Goal: Task Accomplishment & Management: Manage account settings

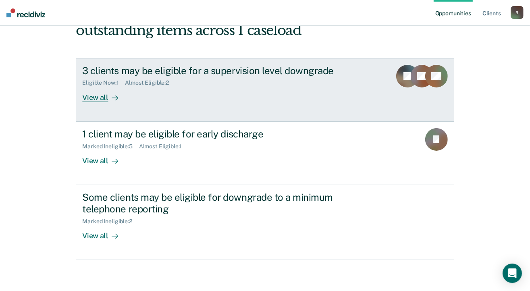
scroll to position [63, 0]
click at [95, 94] on div "View all" at bounding box center [104, 94] width 45 height 16
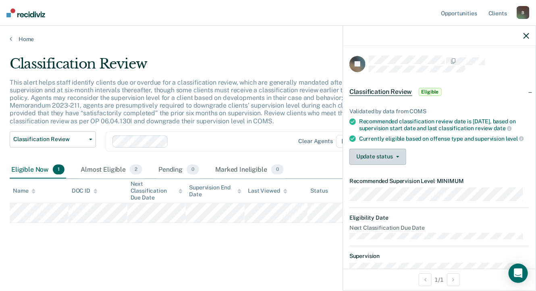
click at [391, 161] on button "Update status" at bounding box center [378, 157] width 57 height 16
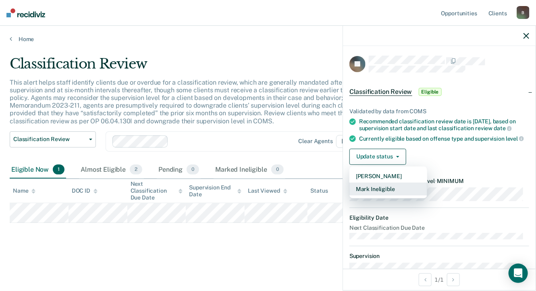
click at [403, 196] on button "Mark Ineligible" at bounding box center [389, 189] width 78 height 13
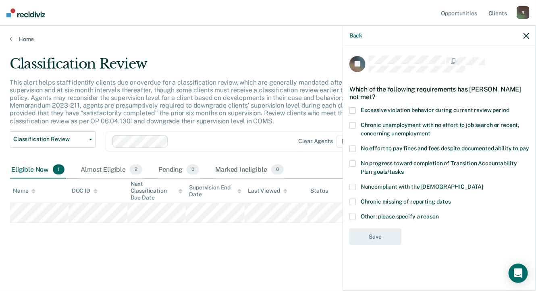
click at [353, 220] on label "Other: please specify a reason" at bounding box center [440, 218] width 180 height 8
click at [439, 214] on input "Other: please specify a reason" at bounding box center [439, 214] width 0 height 0
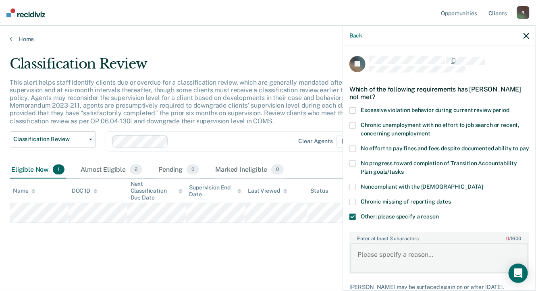
click at [373, 271] on textarea "Enter at least 3 characters 0 / 1600" at bounding box center [440, 259] width 178 height 30
type textarea "T"
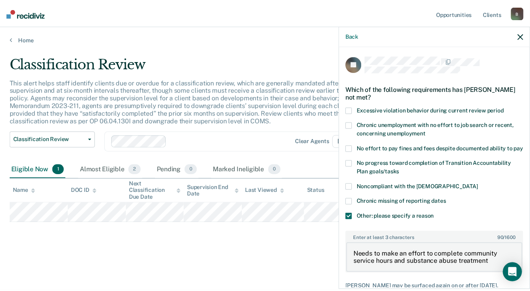
scroll to position [66, 0]
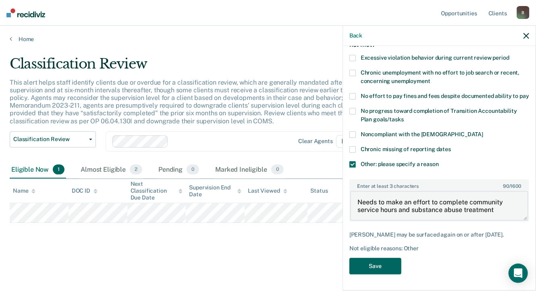
type textarea "Needs to make an effort to complete community service hours and substance abuse…"
click at [380, 268] on button "Save" at bounding box center [376, 266] width 52 height 17
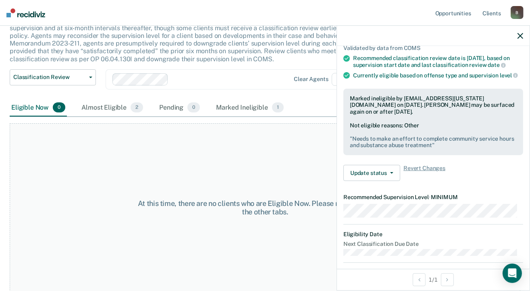
scroll to position [0, 0]
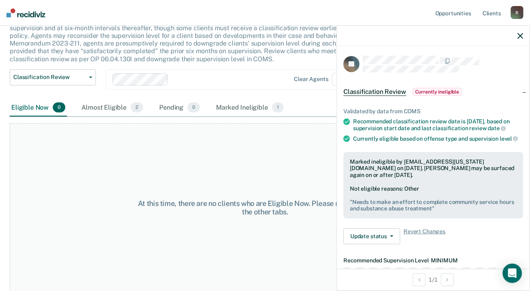
click at [522, 36] on icon "button" at bounding box center [521, 36] width 6 height 6
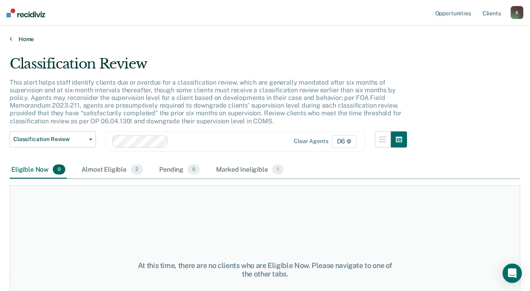
click at [27, 39] on link "Home" at bounding box center [265, 38] width 511 height 7
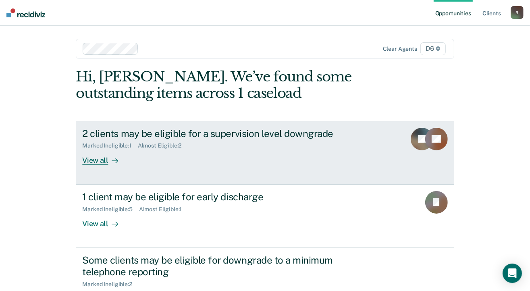
click at [96, 162] on div "View all" at bounding box center [104, 157] width 45 height 16
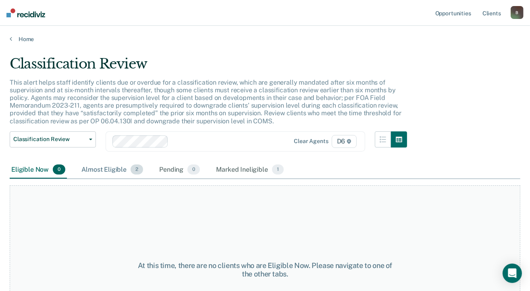
click at [112, 169] on div "Almost Eligible 2" at bounding box center [112, 170] width 65 height 18
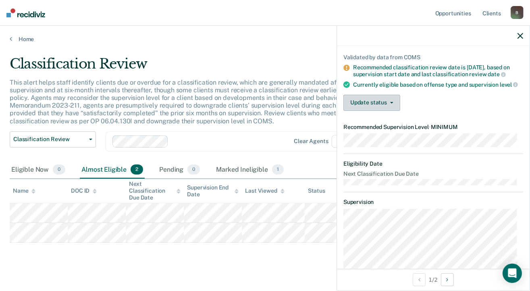
scroll to position [40, 0]
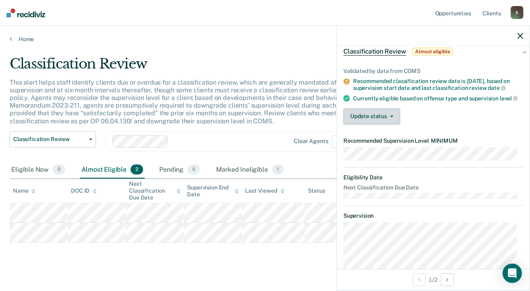
click at [386, 120] on button "Update status" at bounding box center [372, 116] width 57 height 16
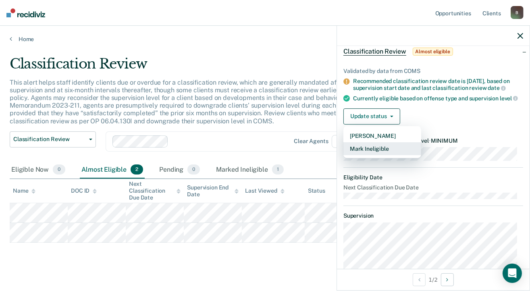
click at [380, 152] on button "Mark Ineligible" at bounding box center [383, 148] width 78 height 13
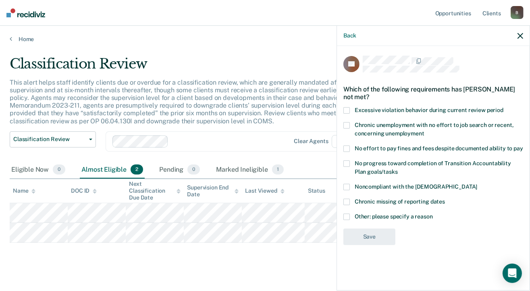
click at [345, 216] on span at bounding box center [347, 217] width 6 height 6
click at [433, 214] on input "Other: please specify a reason" at bounding box center [433, 214] width 0 height 0
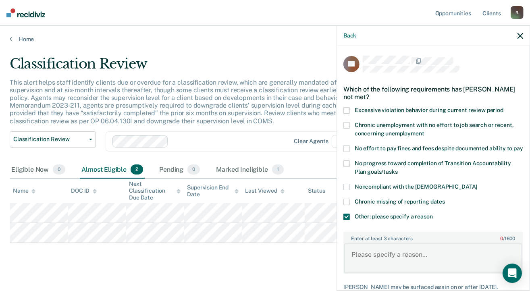
click at [360, 262] on textarea "Enter at least 3 characters 0 / 1600" at bounding box center [433, 259] width 178 height 30
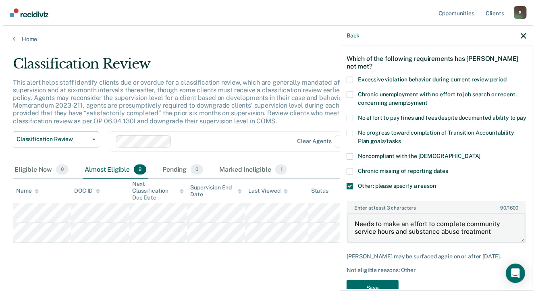
scroll to position [59, 0]
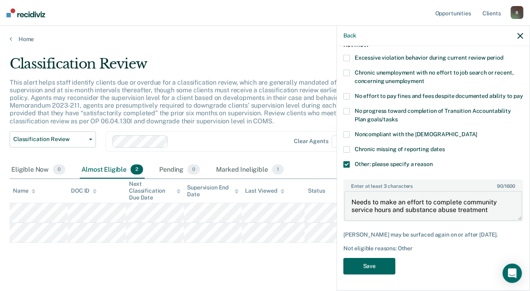
type textarea "Needs to make an effort to complete community service hours and substance abuse…"
click at [359, 263] on button "Save" at bounding box center [370, 266] width 52 height 17
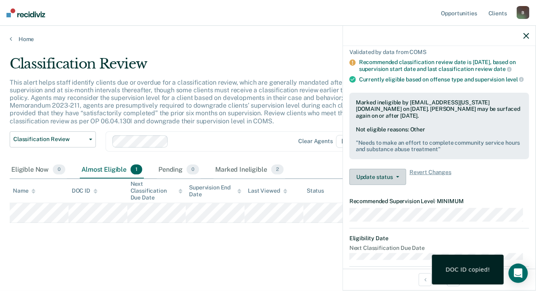
click at [372, 179] on button "Update status" at bounding box center [378, 177] width 57 height 16
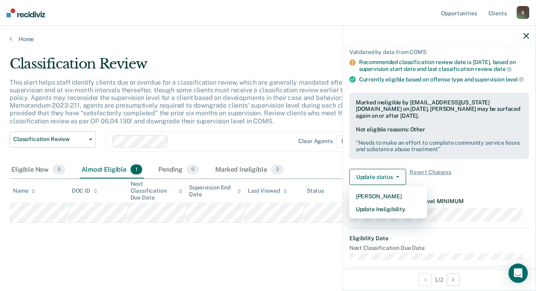
click at [269, 257] on main "Classification Review This alert helps staff identify clients due or overdue fo…" at bounding box center [268, 166] width 536 height 246
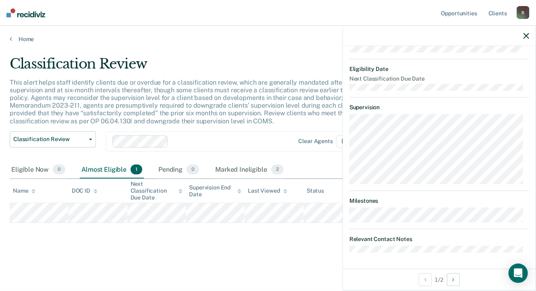
scroll to position [0, 0]
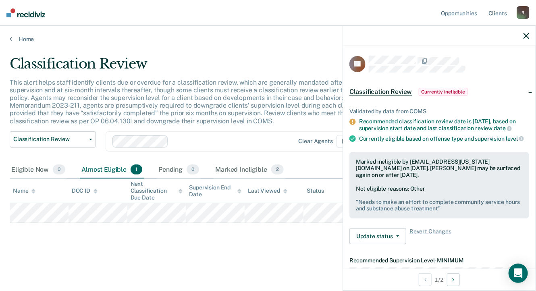
click at [529, 34] on icon "button" at bounding box center [527, 36] width 6 height 6
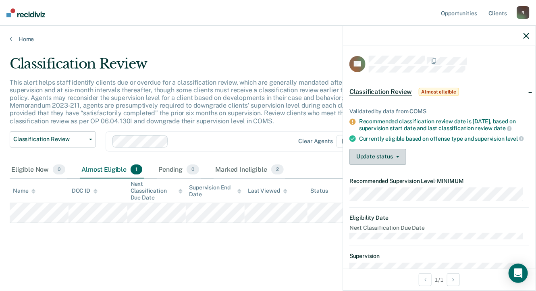
click at [374, 165] on button "Update status" at bounding box center [378, 157] width 57 height 16
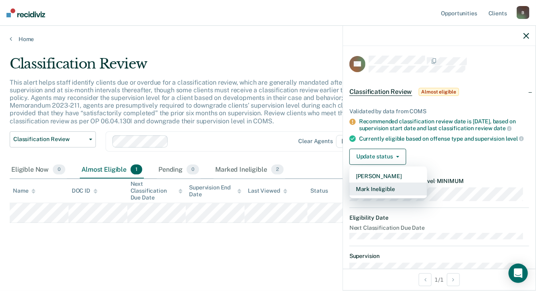
click at [371, 196] on button "Mark Ineligible" at bounding box center [389, 189] width 78 height 13
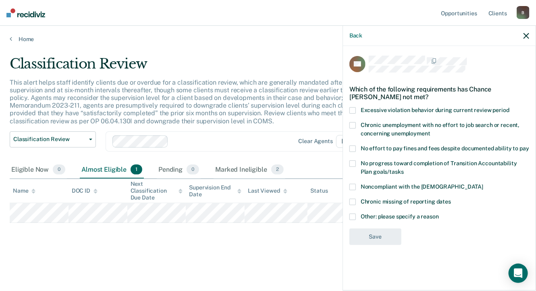
click at [350, 214] on span at bounding box center [353, 217] width 6 height 6
click at [439, 214] on input "Other: please specify a reason" at bounding box center [439, 214] width 0 height 0
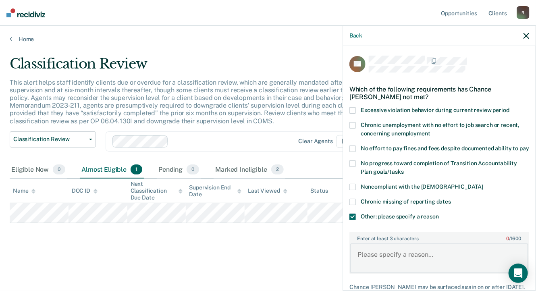
click at [378, 263] on textarea "Enter at least 3 characters 0 / 1600" at bounding box center [440, 259] width 178 height 30
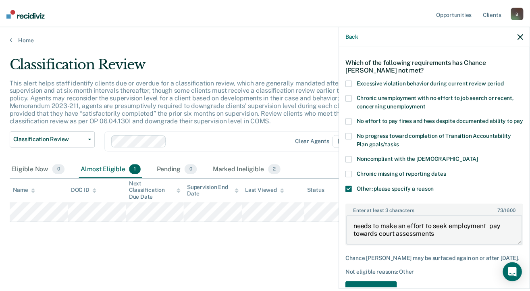
scroll to position [59, 0]
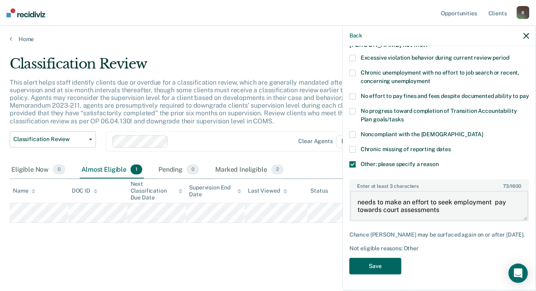
type textarea "needs to make an effort to seek employment pay towards court assessments"
click at [382, 263] on button "Save" at bounding box center [376, 266] width 52 height 17
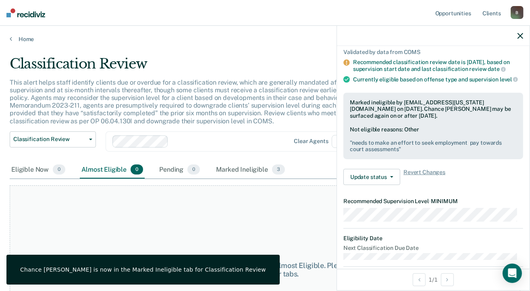
click at [522, 34] on icon "button" at bounding box center [521, 36] width 6 height 6
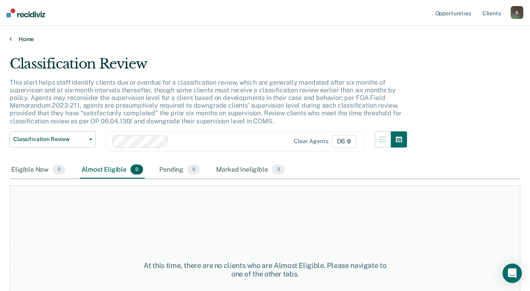
click at [29, 41] on link "Home" at bounding box center [265, 38] width 511 height 7
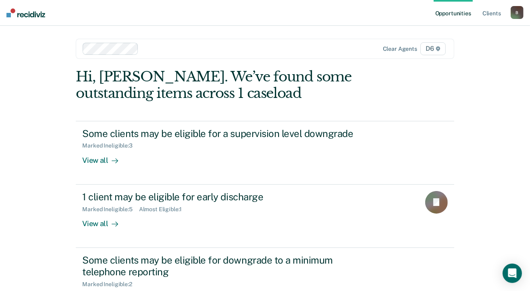
scroll to position [63, 0]
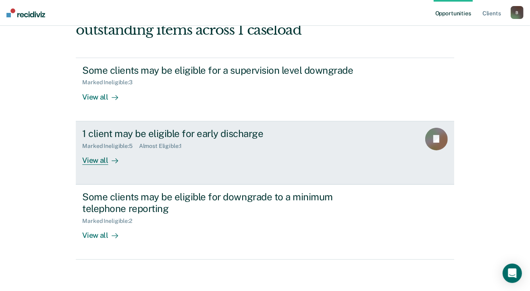
click at [98, 159] on div "View all" at bounding box center [104, 157] width 45 height 16
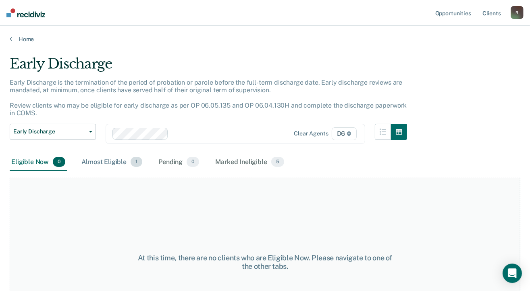
click at [96, 160] on div "Almost Eligible 1" at bounding box center [112, 163] width 64 height 18
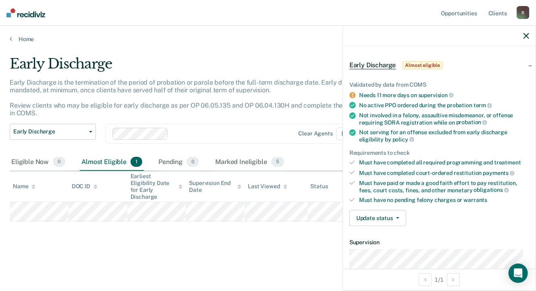
scroll to position [81, 0]
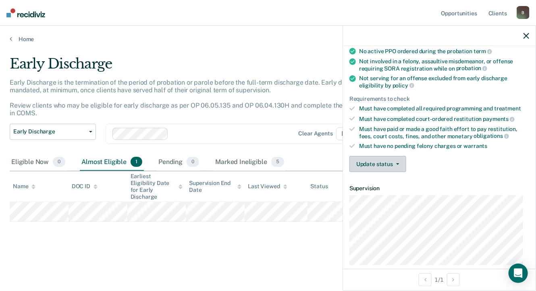
click at [380, 160] on button "Update status" at bounding box center [378, 164] width 57 height 16
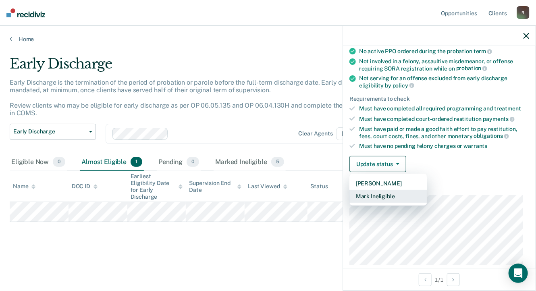
click at [379, 191] on button "Mark Ineligible" at bounding box center [389, 196] width 78 height 13
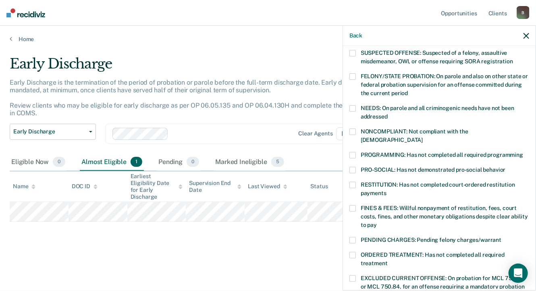
click at [353, 152] on span at bounding box center [353, 155] width 6 height 6
click at [524, 152] on input "PROGRAMMING: Has not completed all required programming" at bounding box center [524, 152] width 0 height 0
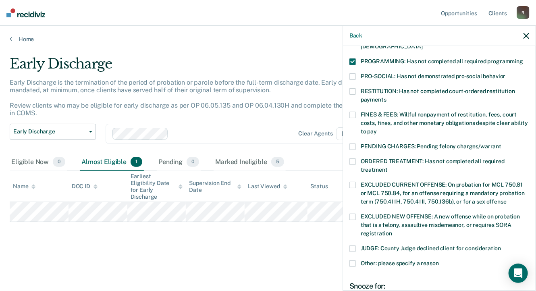
scroll to position [161, 0]
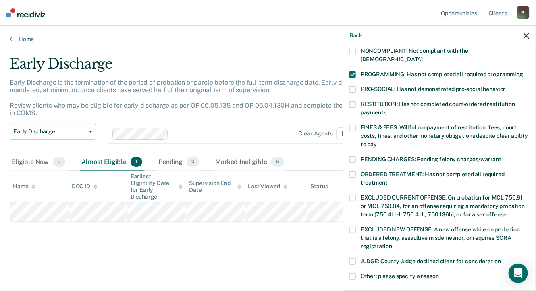
click at [355, 171] on label "ORDERED TREATMENT: Has not completed all required treatment" at bounding box center [440, 179] width 180 height 17
click at [388, 180] on input "ORDERED TREATMENT: Has not completed all required treatment" at bounding box center [388, 180] width 0 height 0
click at [353, 71] on span at bounding box center [353, 74] width 6 height 6
click at [524, 71] on input "PROGRAMMING: Has not completed all required programming" at bounding box center [524, 71] width 0 height 0
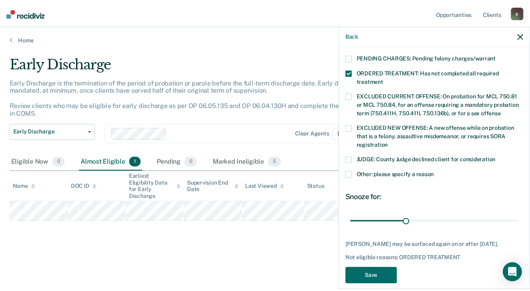
scroll to position [271, 0]
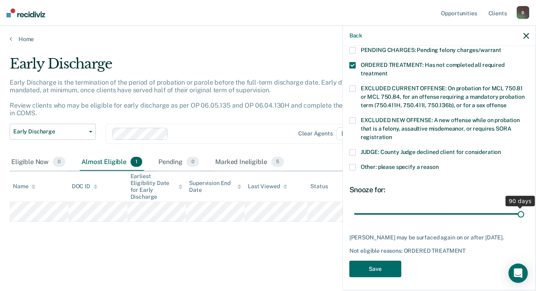
drag, startPoint x: 410, startPoint y: 204, endPoint x: 539, endPoint y: 203, distance: 129.1
type input "90"
click at [525, 207] on input "range" at bounding box center [440, 214] width 170 height 14
click at [352, 164] on span at bounding box center [353, 167] width 6 height 6
click at [439, 164] on input "Other: please specify a reason" at bounding box center [439, 164] width 0 height 0
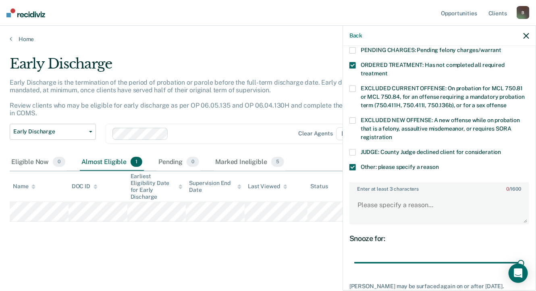
click at [352, 164] on span at bounding box center [353, 167] width 6 height 6
click at [439, 164] on input "Other: please specify a reason" at bounding box center [439, 164] width 0 height 0
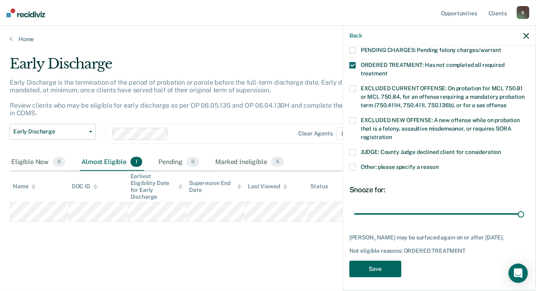
click at [365, 270] on button "Save" at bounding box center [376, 269] width 52 height 17
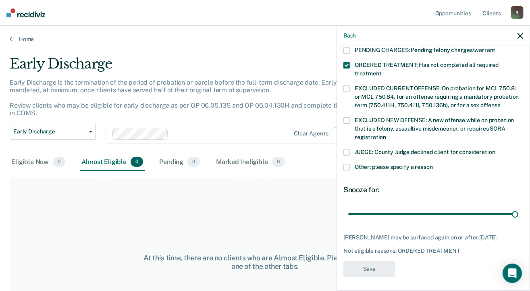
scroll to position [218, 0]
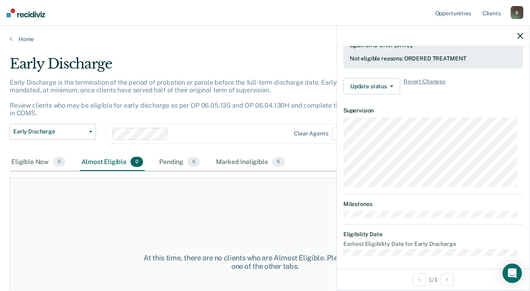
click at [520, 36] on icon "button" at bounding box center [521, 36] width 6 height 6
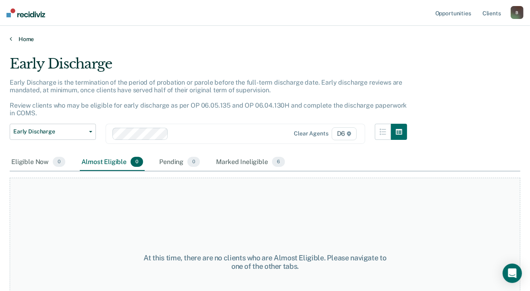
click at [22, 40] on link "Home" at bounding box center [265, 38] width 511 height 7
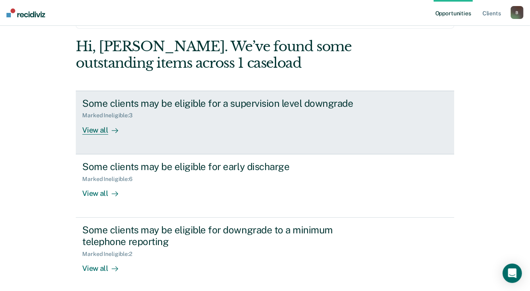
scroll to position [63, 0]
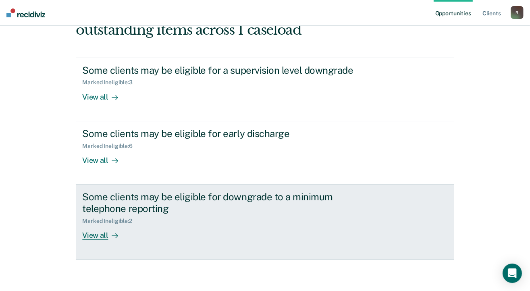
click at [104, 236] on div "View all" at bounding box center [104, 232] width 45 height 16
